Goal: Information Seeking & Learning: Check status

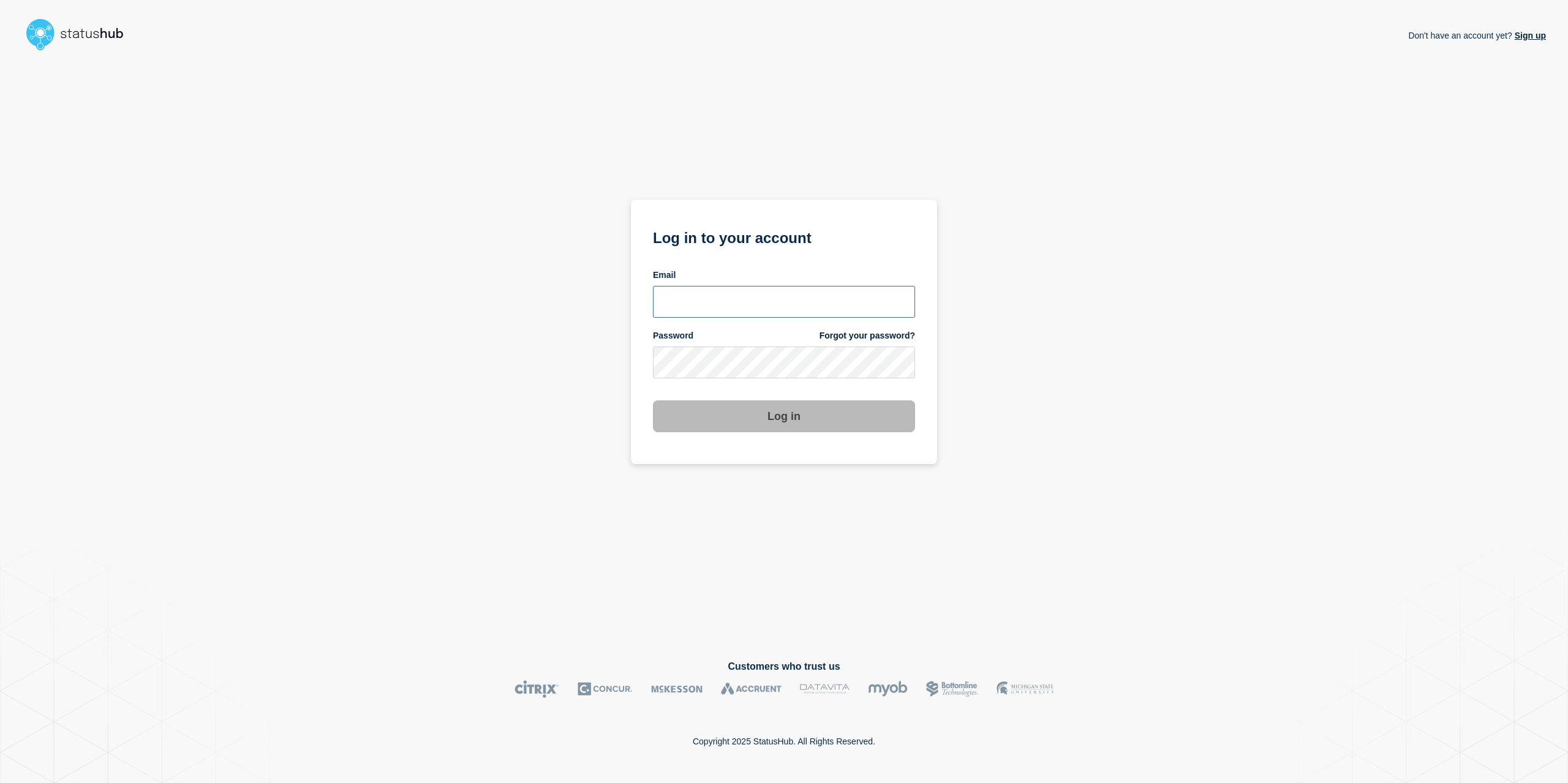
drag, startPoint x: 659, startPoint y: 296, endPoint x: 681, endPoint y: 291, distance: 22.6
click at [659, 296] on input "email input" at bounding box center [783, 302] width 262 height 32
click at [0, 782] on com-1password-button at bounding box center [0, 783] width 0 height 0
click at [746, 303] on input "email input" at bounding box center [783, 302] width 262 height 32
type input "caleb.stahr@conexon.us"
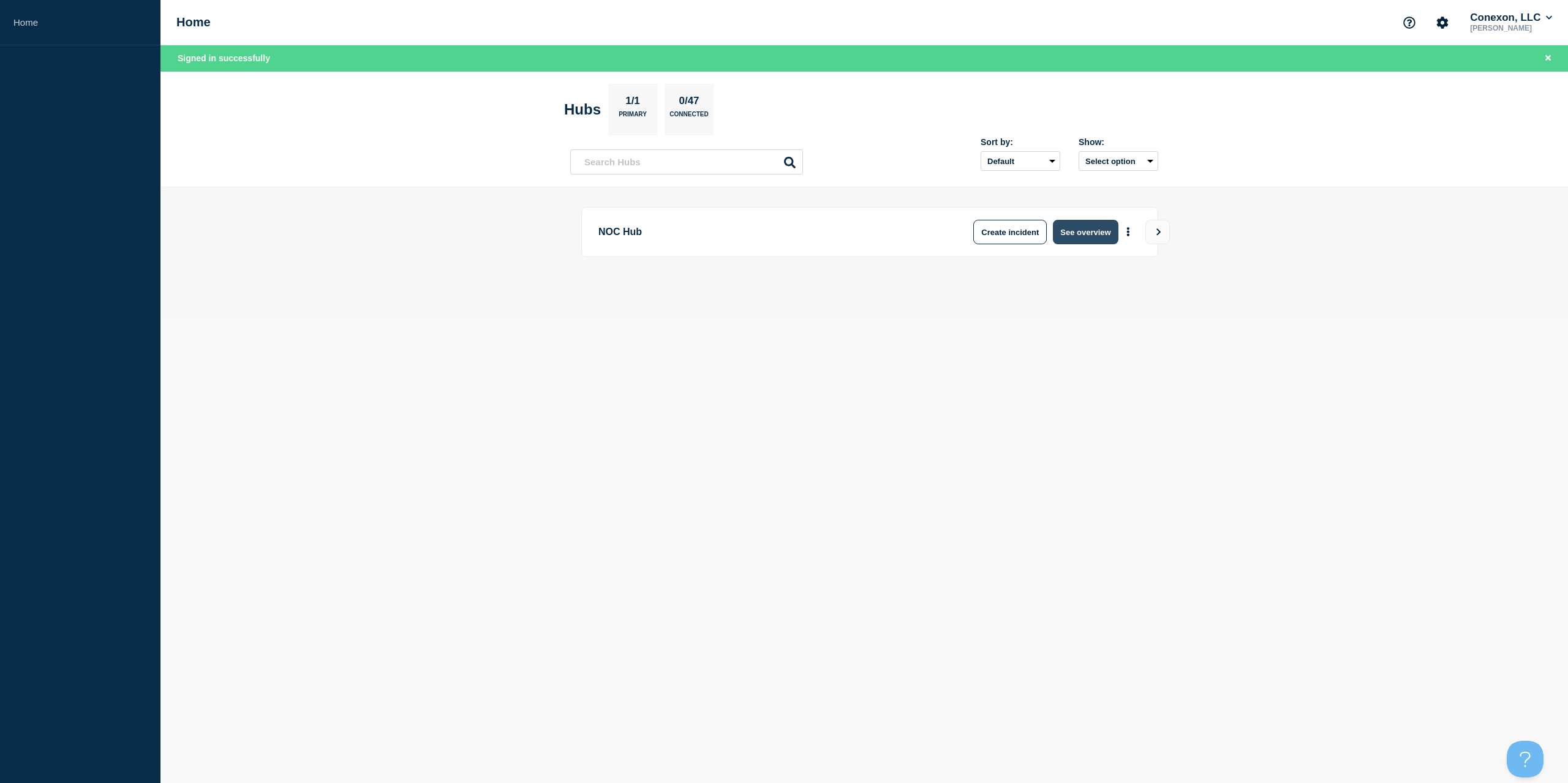
click at [1099, 232] on button "See overview" at bounding box center [1085, 232] width 65 height 24
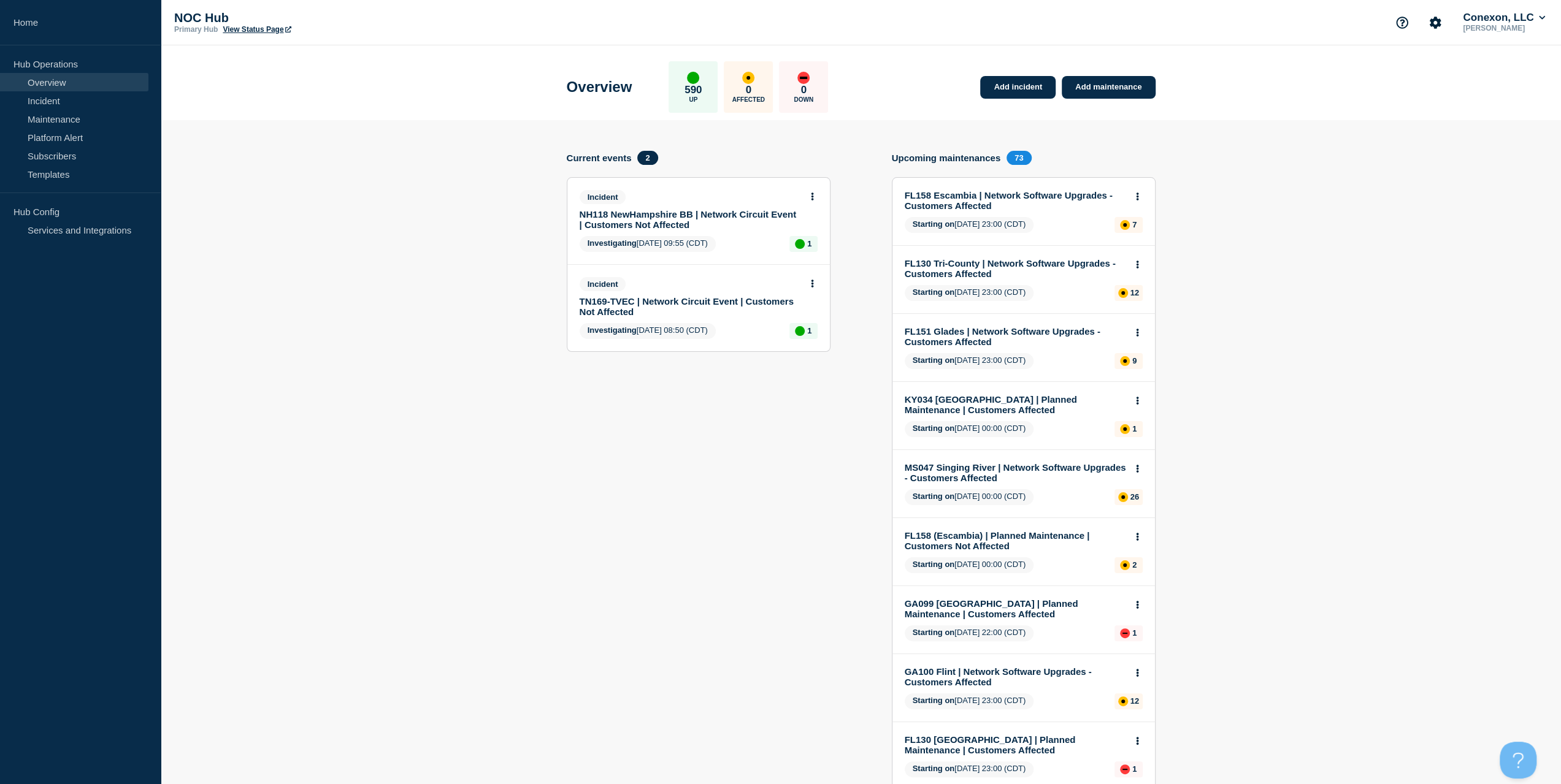
click at [653, 215] on link "NH118 NewHampshire BB | Network Circuit Event | Customers Not Affected" at bounding box center [690, 220] width 221 height 21
click at [672, 218] on link "NH118 NewHampshire BB | Network Circuit Event | Customers Not Affected" at bounding box center [690, 220] width 221 height 21
click at [661, 297] on link "TN169-TVEC | Network Circuit Event | Customers Not Affected" at bounding box center [690, 307] width 221 height 21
